Goal: Task Accomplishment & Management: Manage account settings

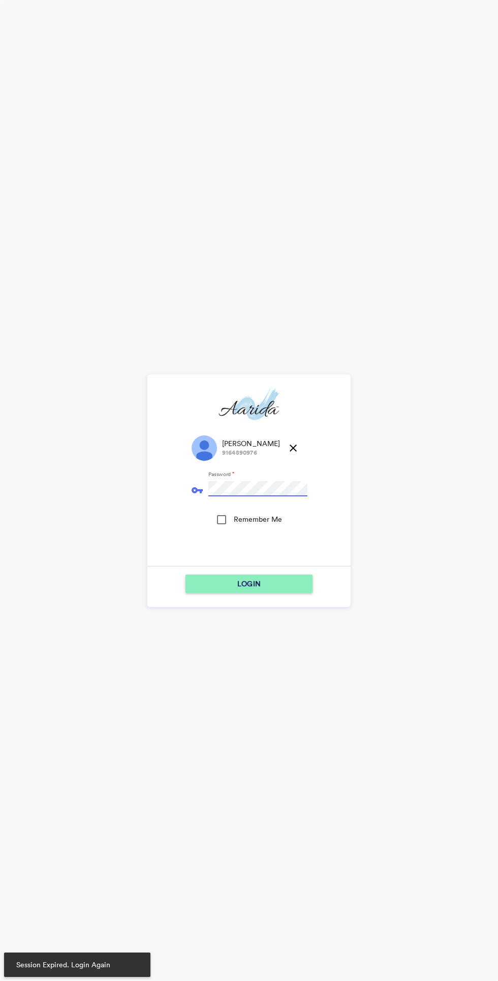
click at [260, 581] on div "LOGIN" at bounding box center [248, 584] width 119 height 18
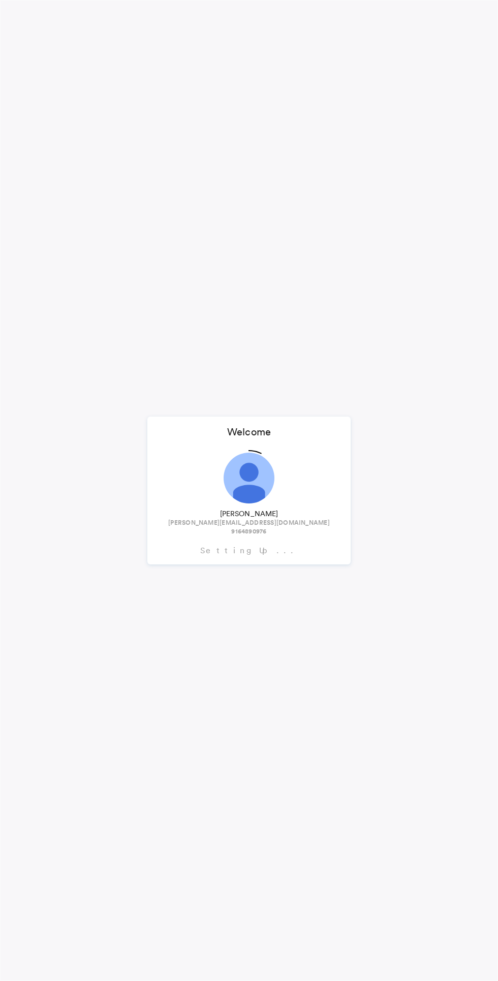
click at [219, 522] on span "kumar.aditya@reduxpress.in" at bounding box center [249, 523] width 162 height 9
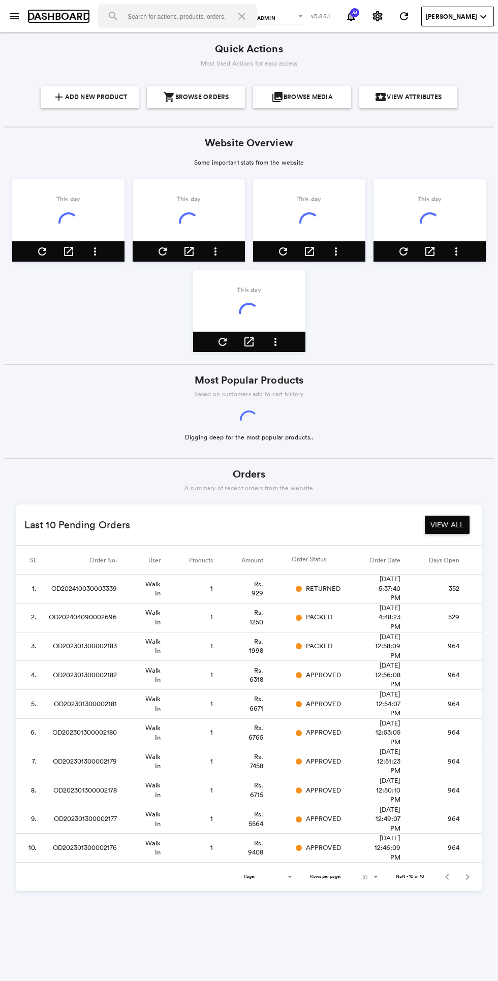
click at [29, 12] on link "DASHBOARD" at bounding box center [58, 16] width 62 height 15
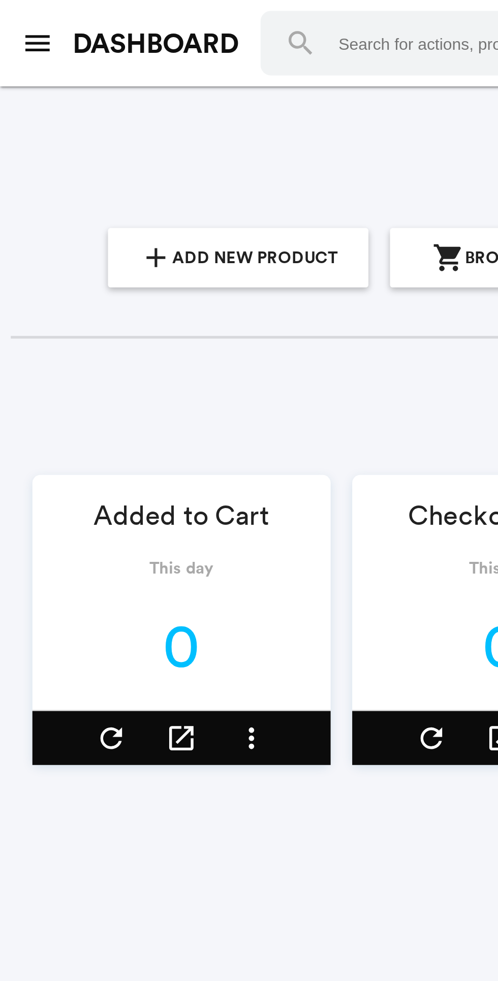
click at [12, 25] on button "menu" at bounding box center [14, 16] width 20 height 20
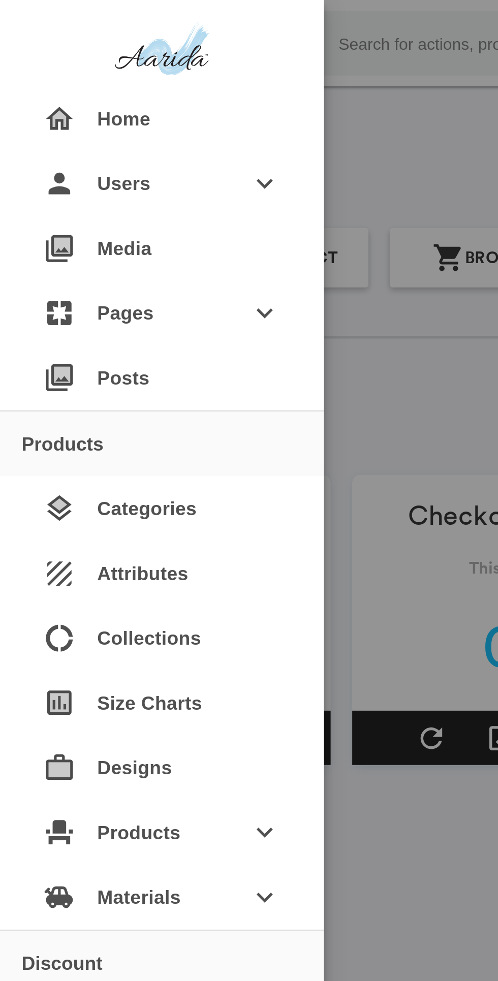
click at [19, 14] on div at bounding box center [61, 19] width 122 height 39
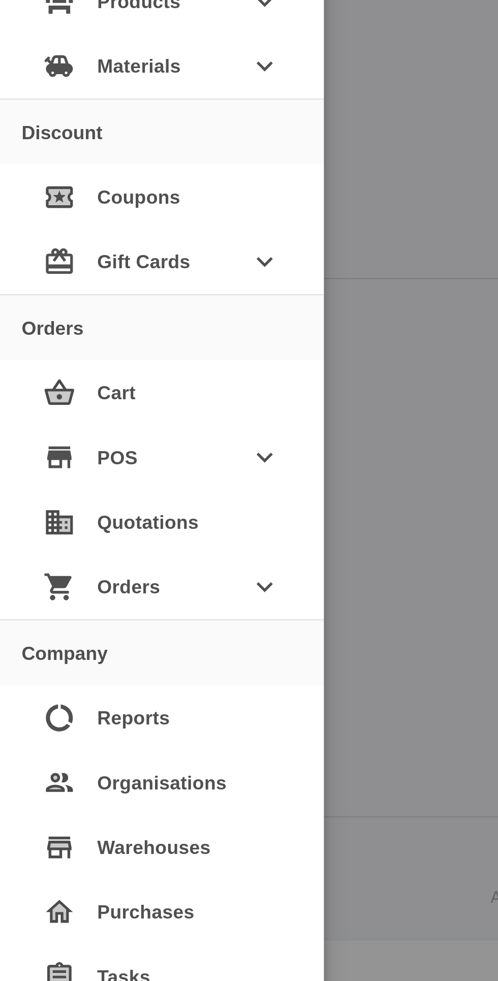
click at [81, 534] on span "Orders" at bounding box center [61, 534] width 49 height 18
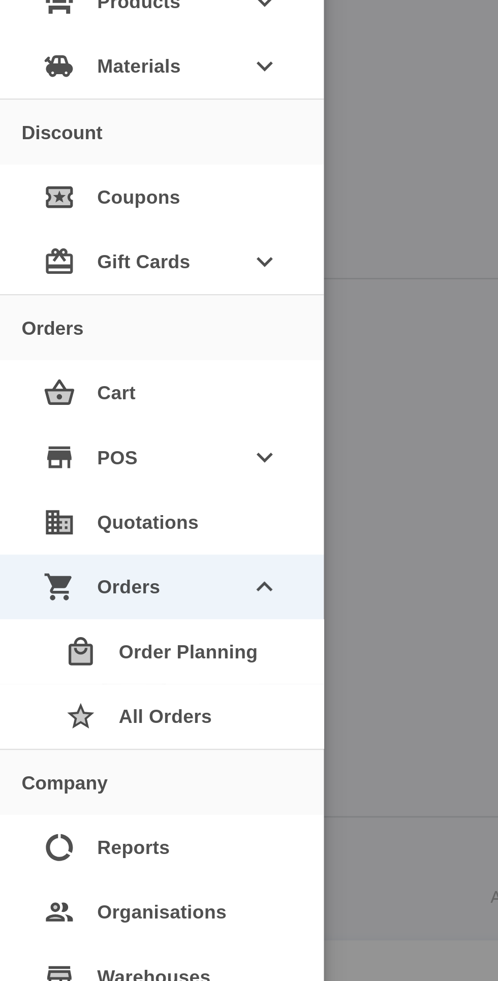
click at [85, 582] on div "star All Orders" at bounding box center [65, 582] width 98 height 24
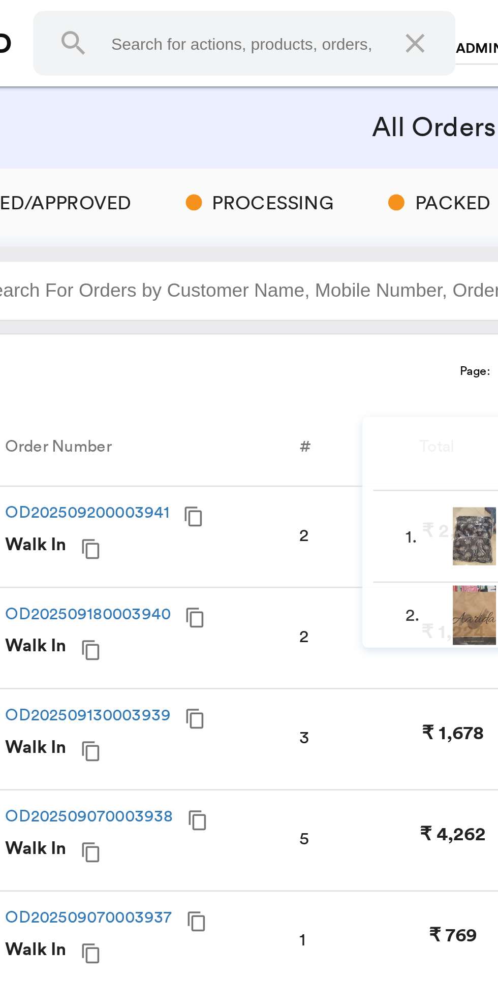
click at [200, 205] on div "2" at bounding box center [206, 202] width 17 height 10
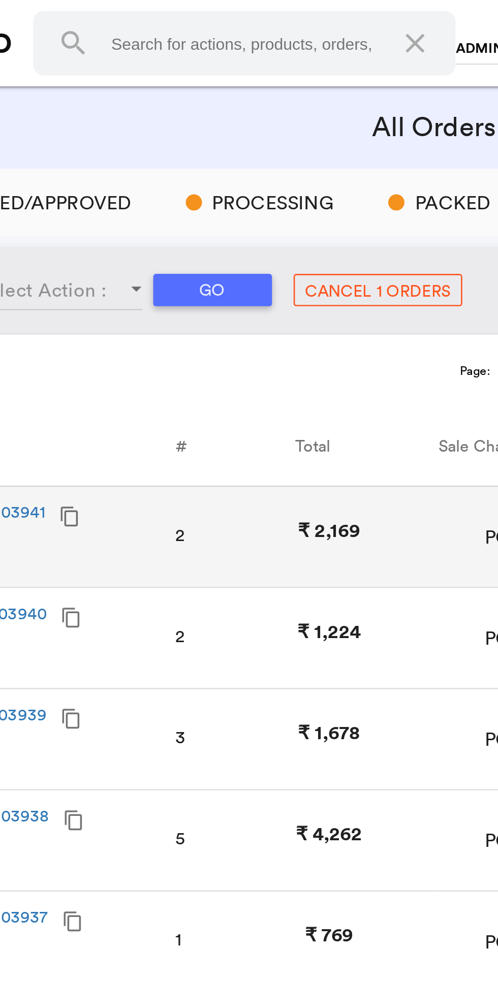
scroll to position [0, 50]
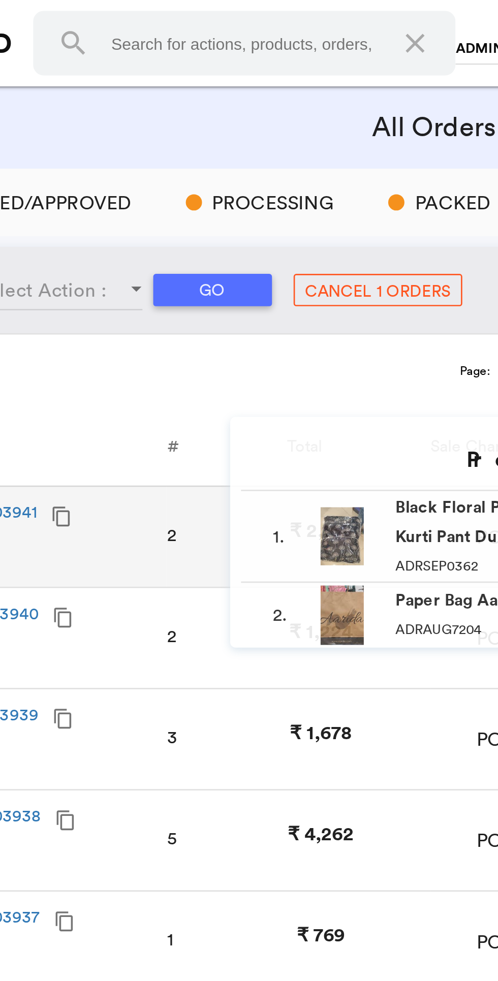
click at [150, 201] on div "2" at bounding box center [156, 202] width 17 height 10
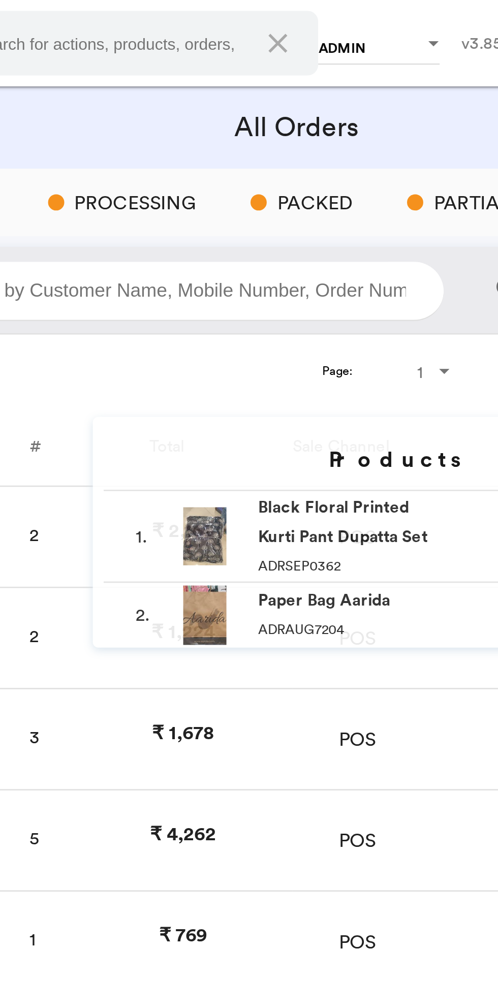
click at [156, 202] on div "2" at bounding box center [156, 202] width 17 height 10
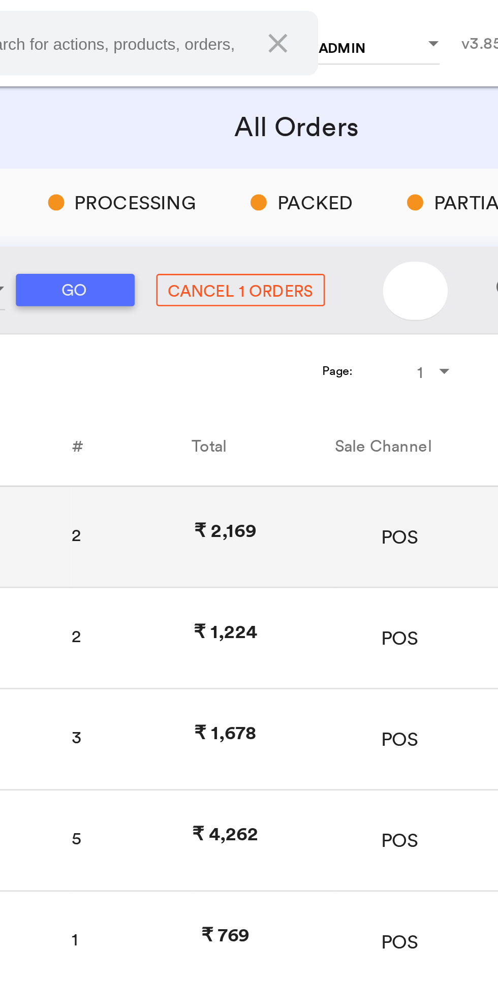
scroll to position [0, 0]
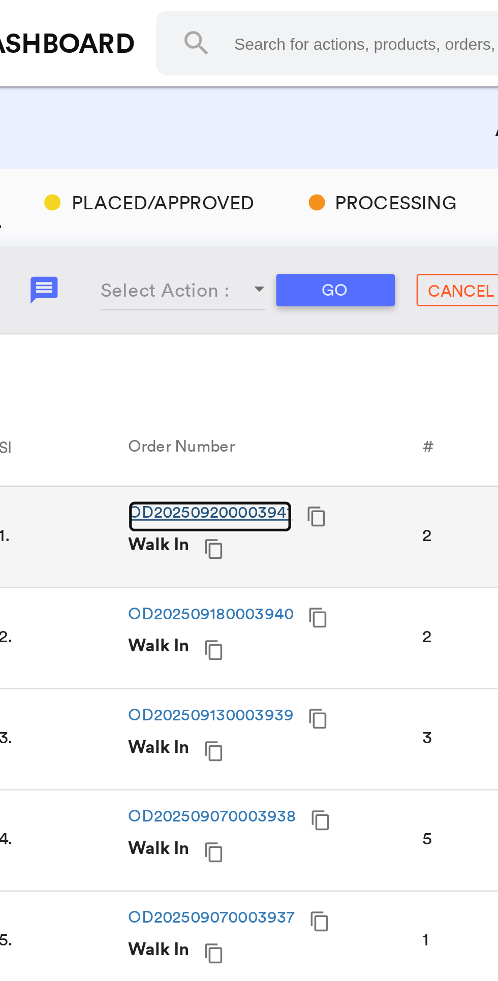
click at [123, 196] on link "OD202509200003941" at bounding box center [118, 194] width 62 height 12
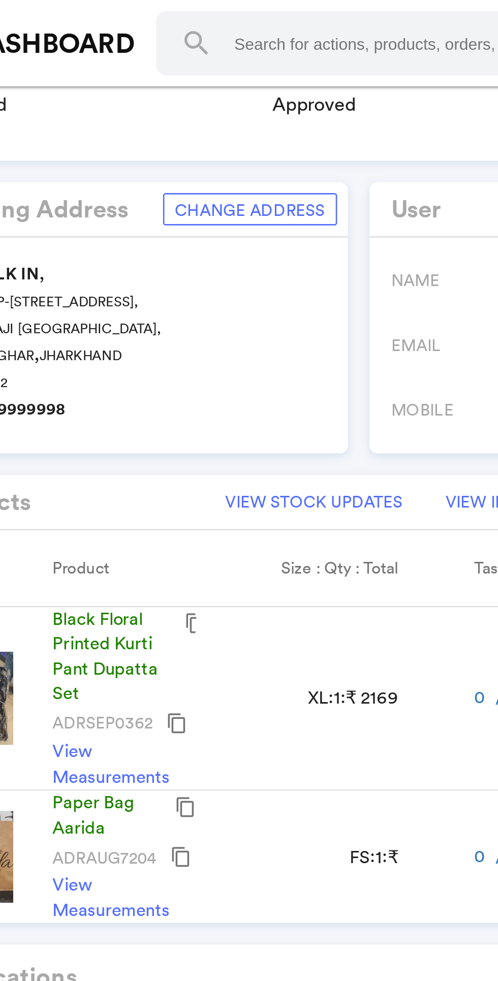
scroll to position [186, 0]
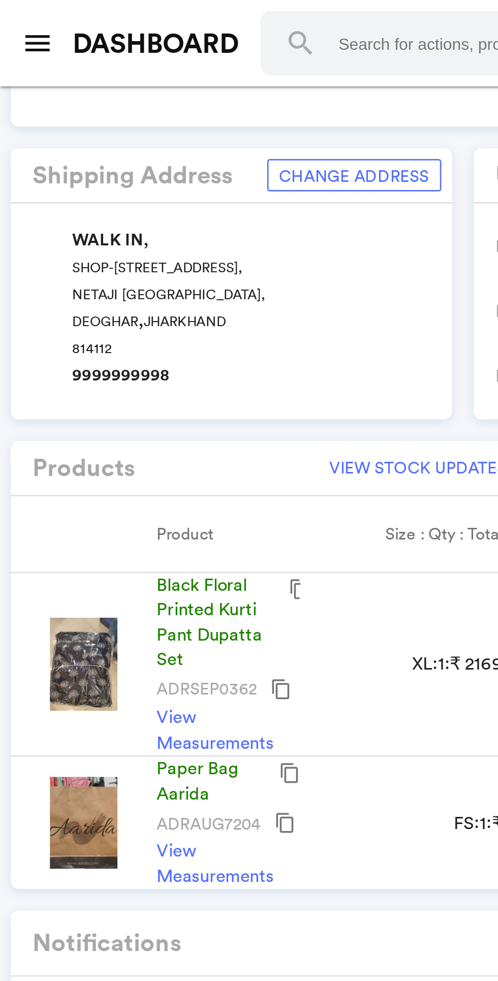
click at [32, 236] on img at bounding box center [31, 250] width 25 height 35
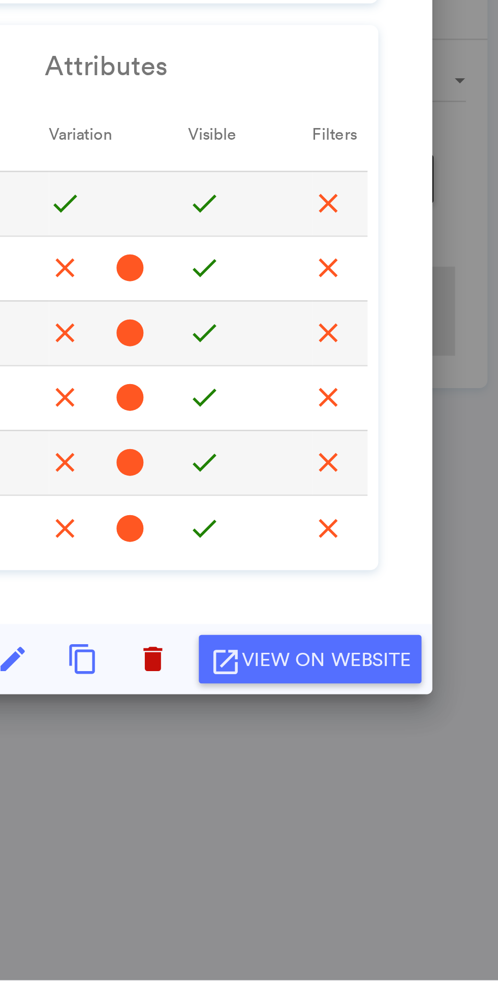
scroll to position [0, 0]
